Goal: Find contact information: Find contact information

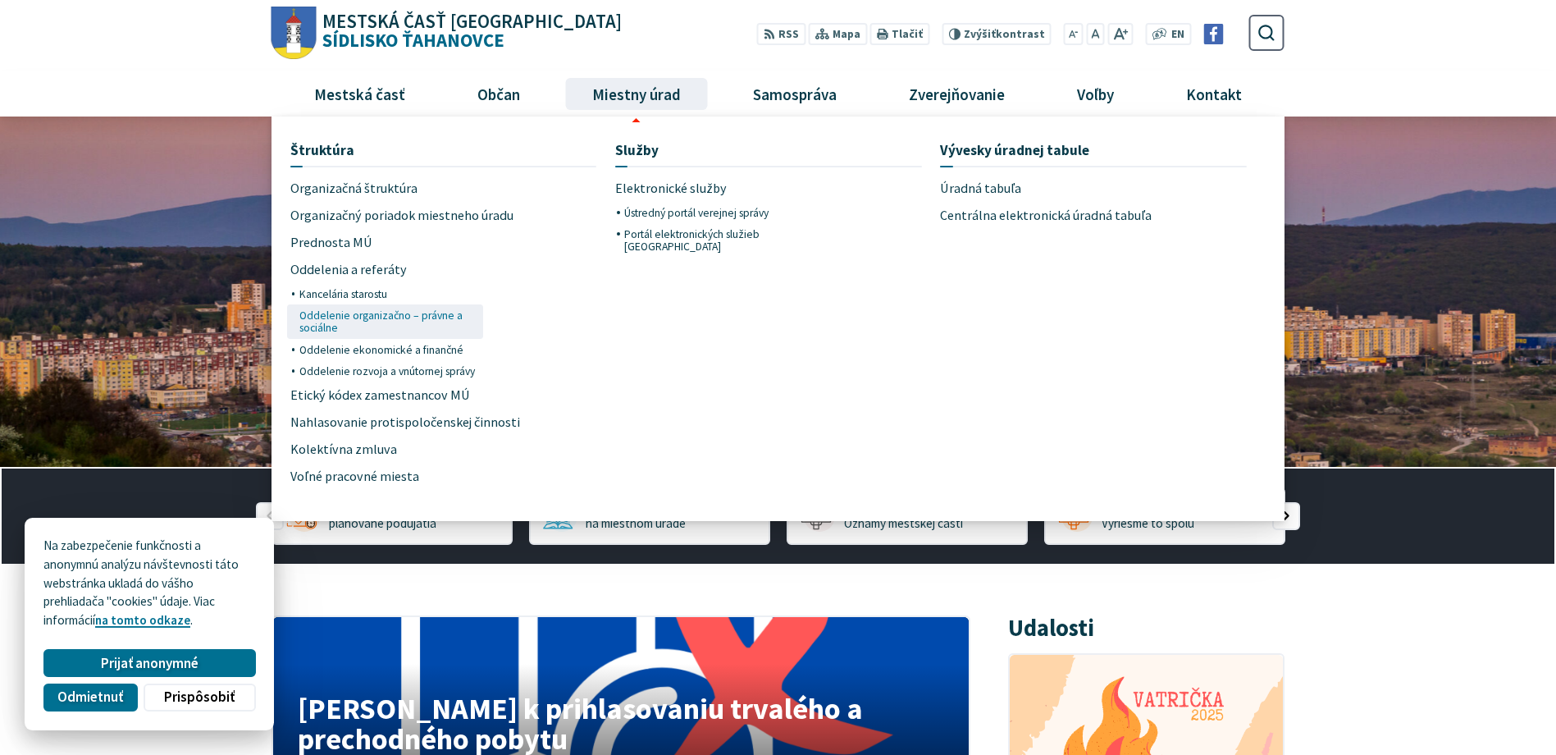
click at [331, 315] on span "Oddelenie organizačno – právne a sociálne" at bounding box center [388, 321] width 178 height 34
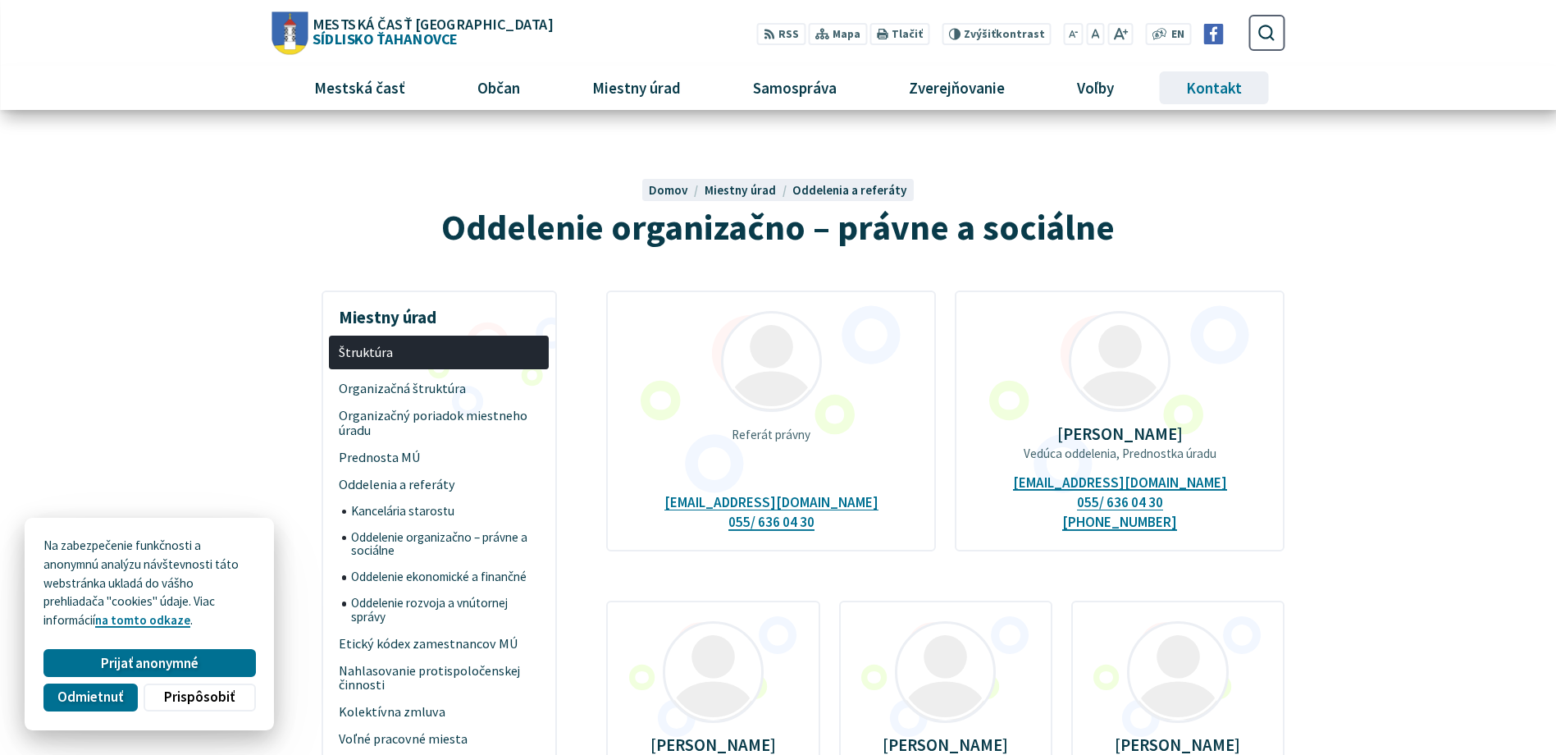
click at [1225, 84] on span "Kontakt" at bounding box center [1214, 88] width 68 height 44
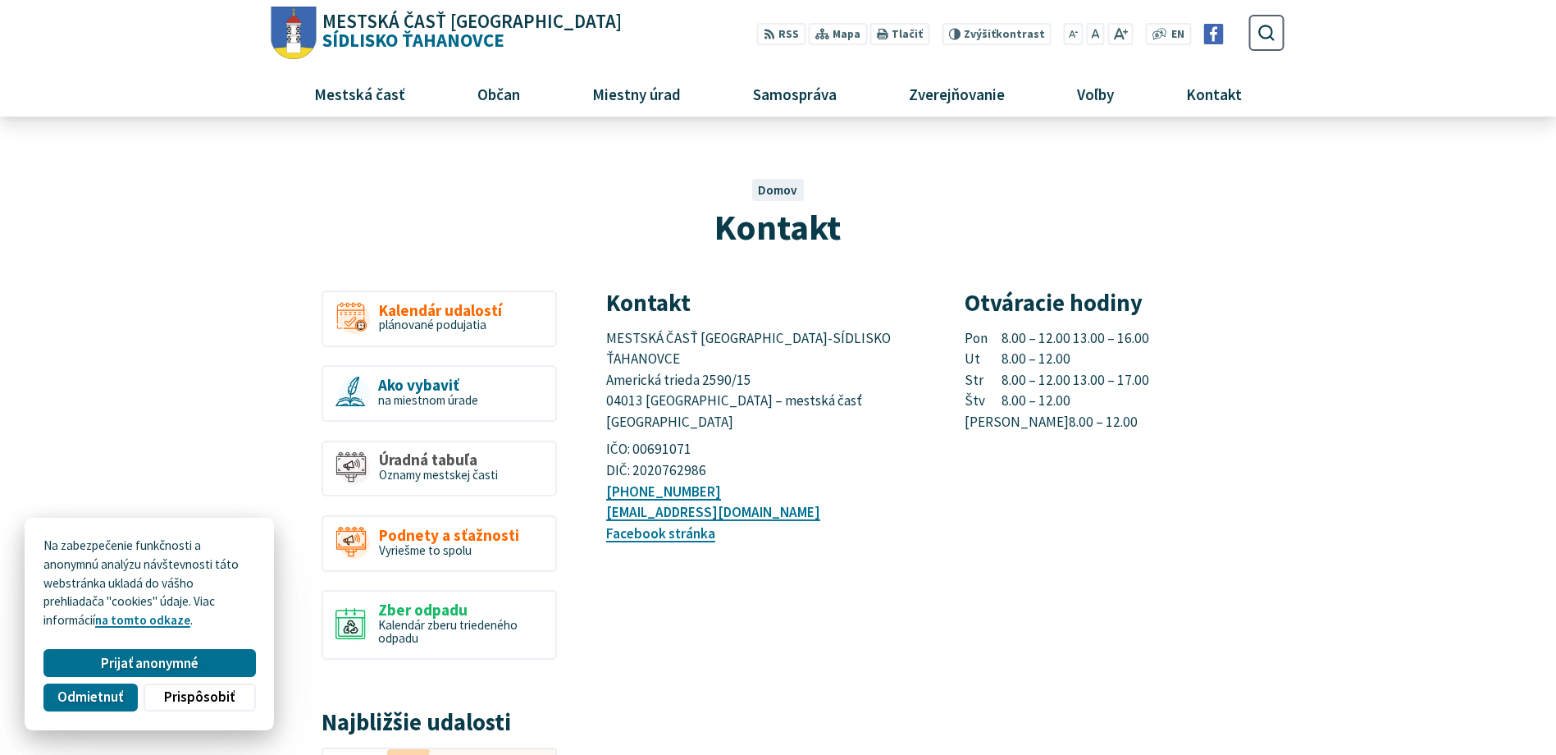
click at [608, 338] on span "MESTSKÁ ČASŤ KOŠICE-SÍDLISKO ŤAHANOVCE Americká trieda 2590/15 04013 Košice – m…" at bounding box center [749, 380] width 287 height 103
click at [1013, 477] on div "Otváracie hodiny Pon 8.00 – 12.00 13.00 – 16.00 Ut 8.00 – 12.00 Str 8.00 – 12.0…" at bounding box center [1125, 417] width 320 height 254
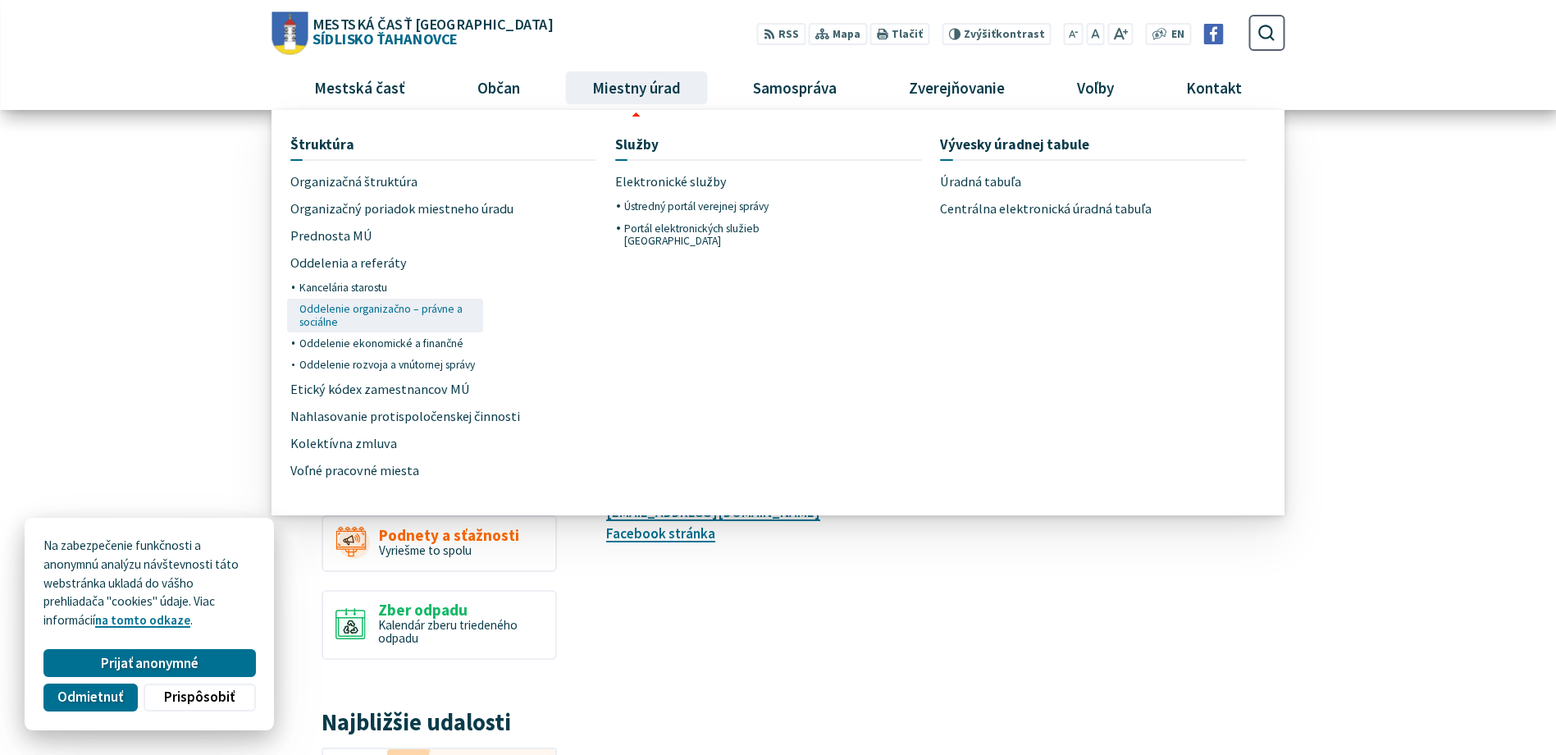
click at [339, 316] on span "Oddelenie organizačno – právne a sociálne" at bounding box center [388, 316] width 178 height 34
